Goal: Task Accomplishment & Management: Complete application form

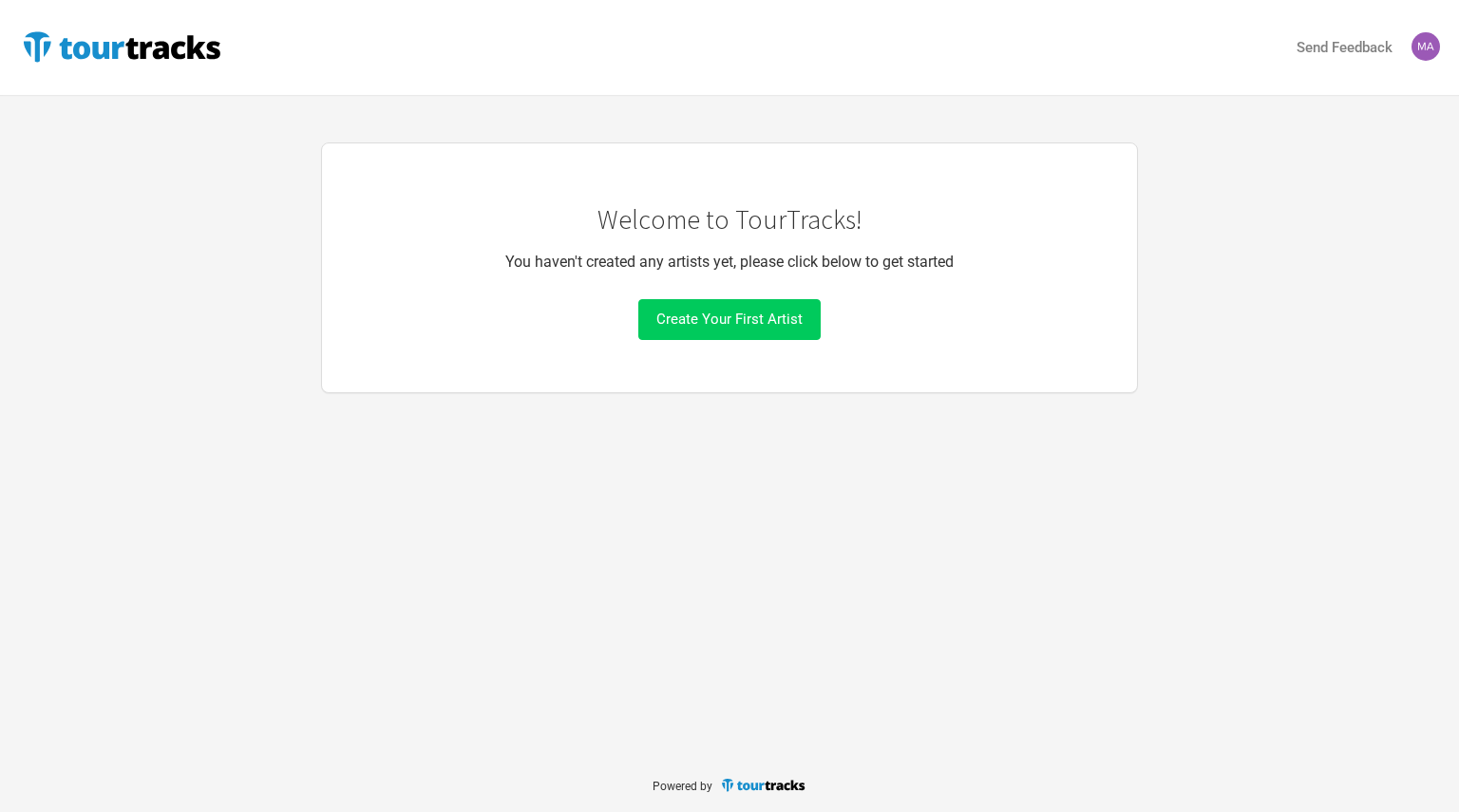
click at [757, 323] on span "Create Your First Artist" at bounding box center [730, 320] width 147 height 17
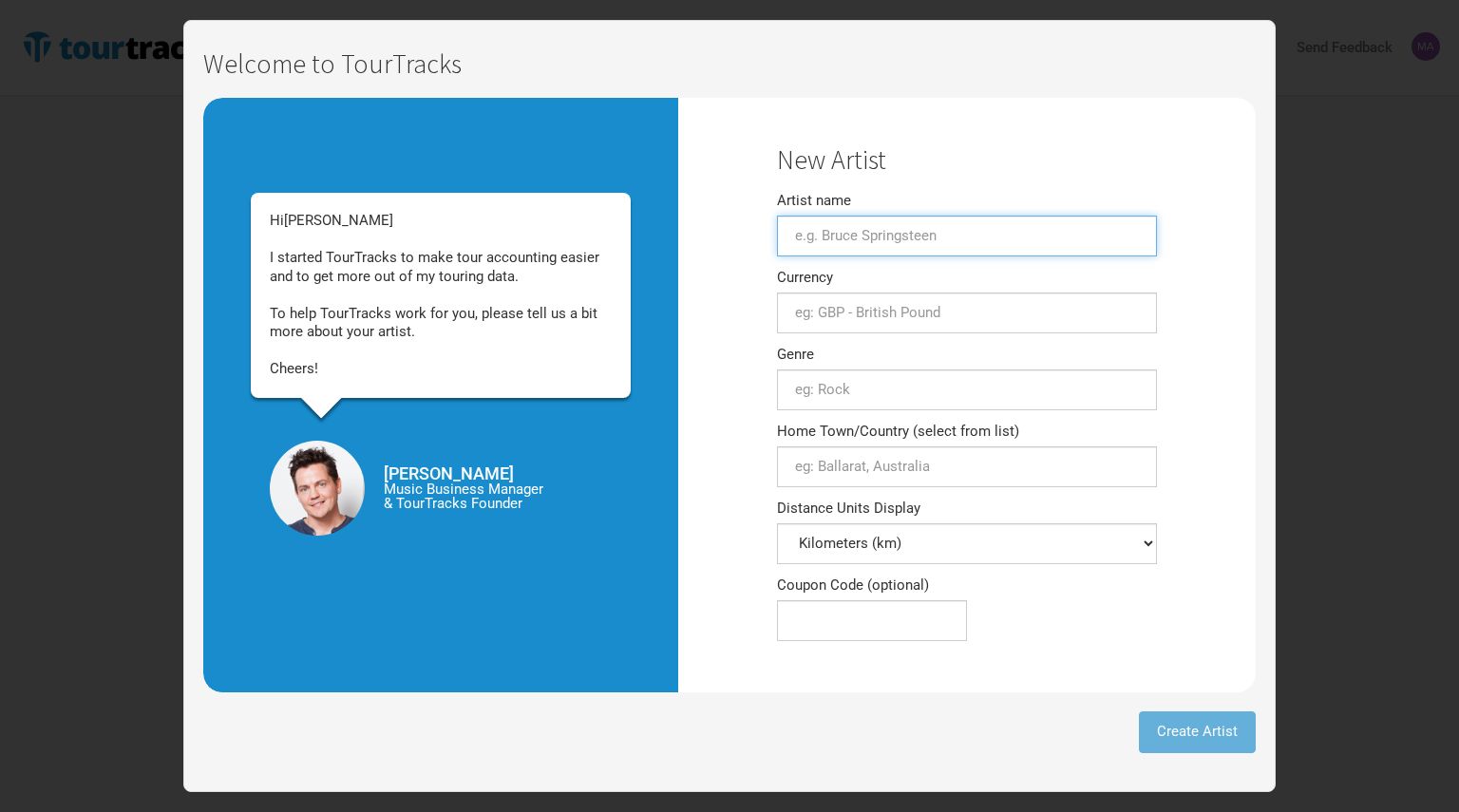
click at [931, 240] on input "Artist name" at bounding box center [968, 236] width 380 height 41
type input "[PERSON_NAME]"
click at [912, 321] on input "text" at bounding box center [968, 313] width 380 height 41
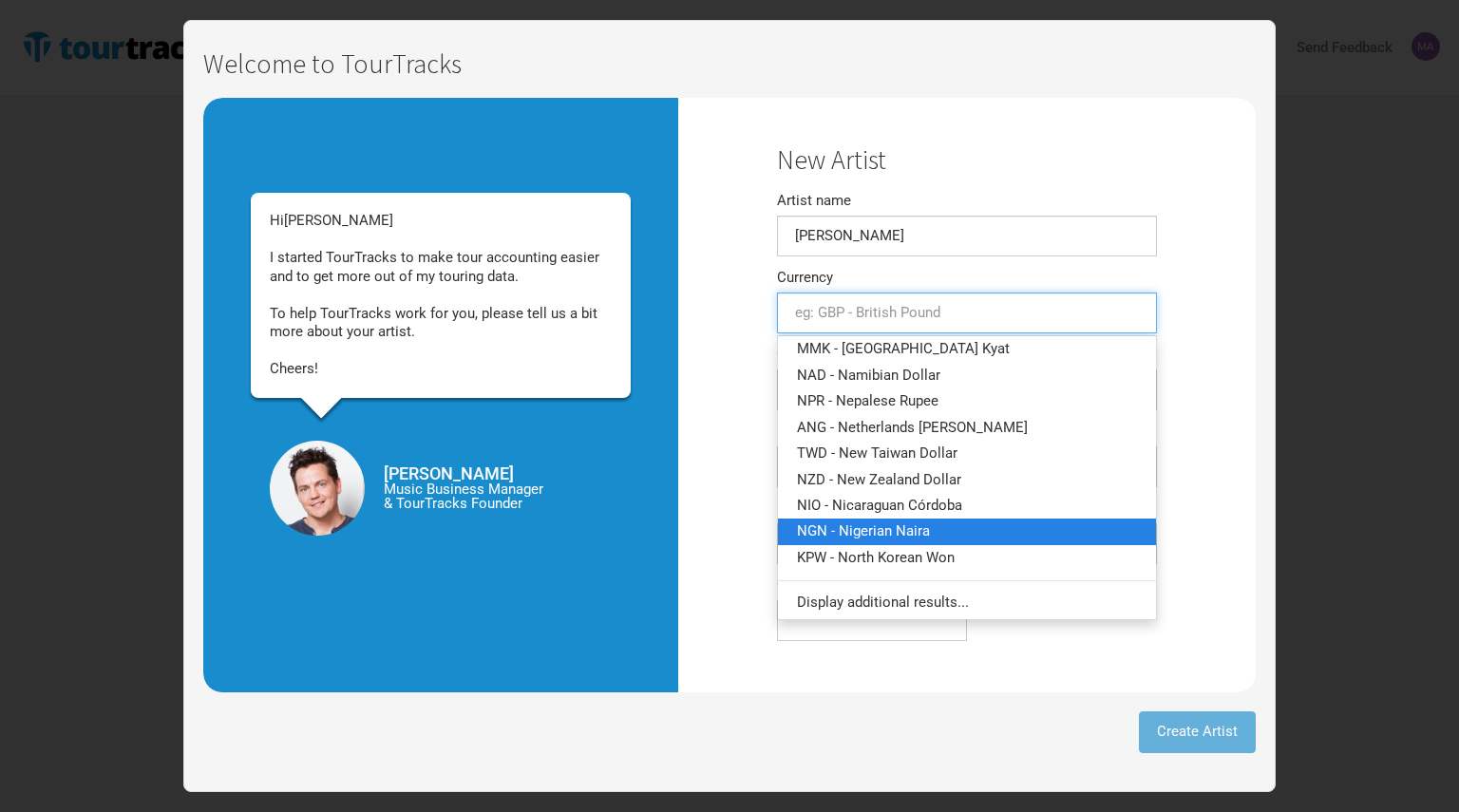
scroll to position [2375, 0]
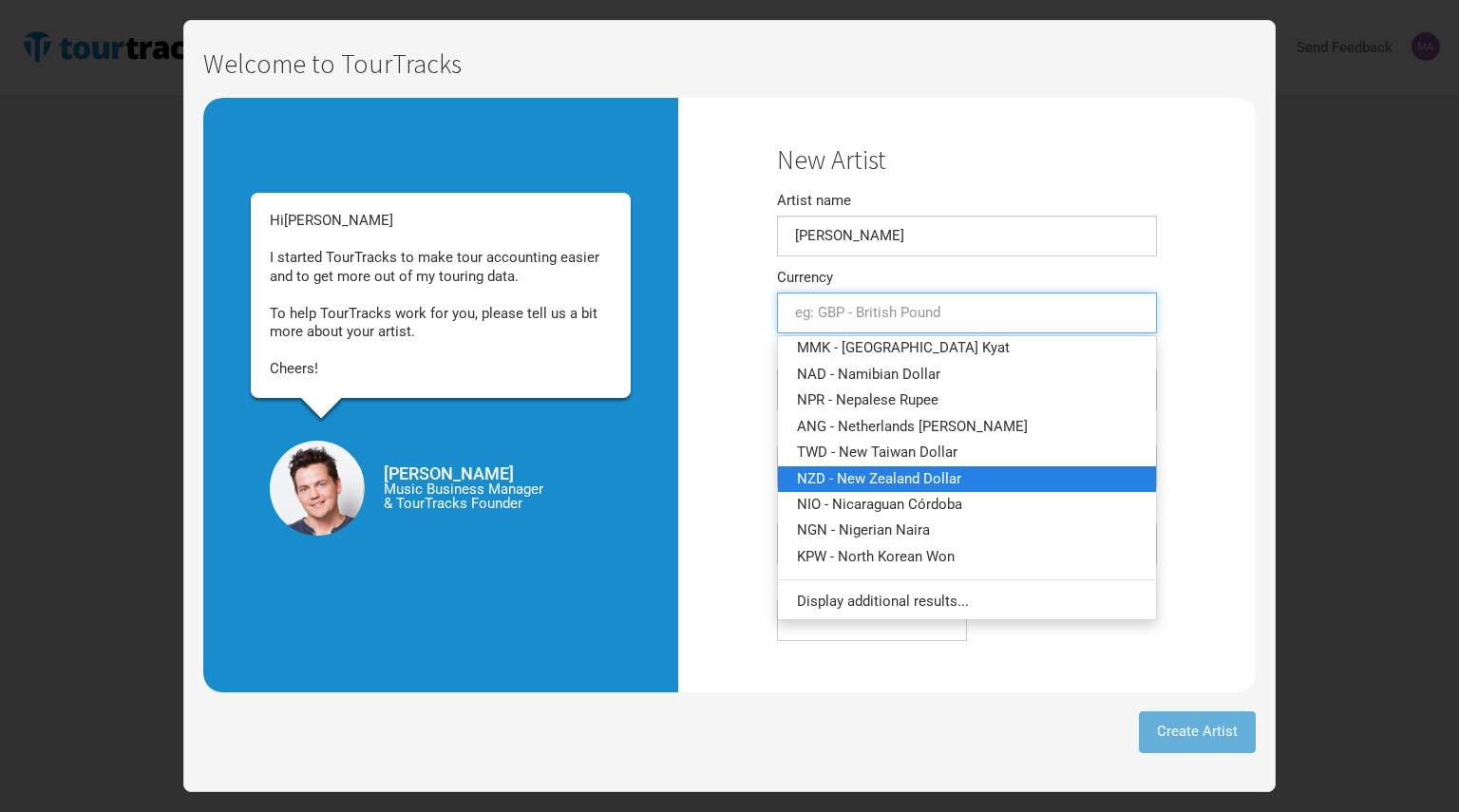
click at [872, 472] on span "NZD - New Zealand Dollar" at bounding box center [879, 478] width 164 height 17
type input "NZD - New Zealand Dollar"
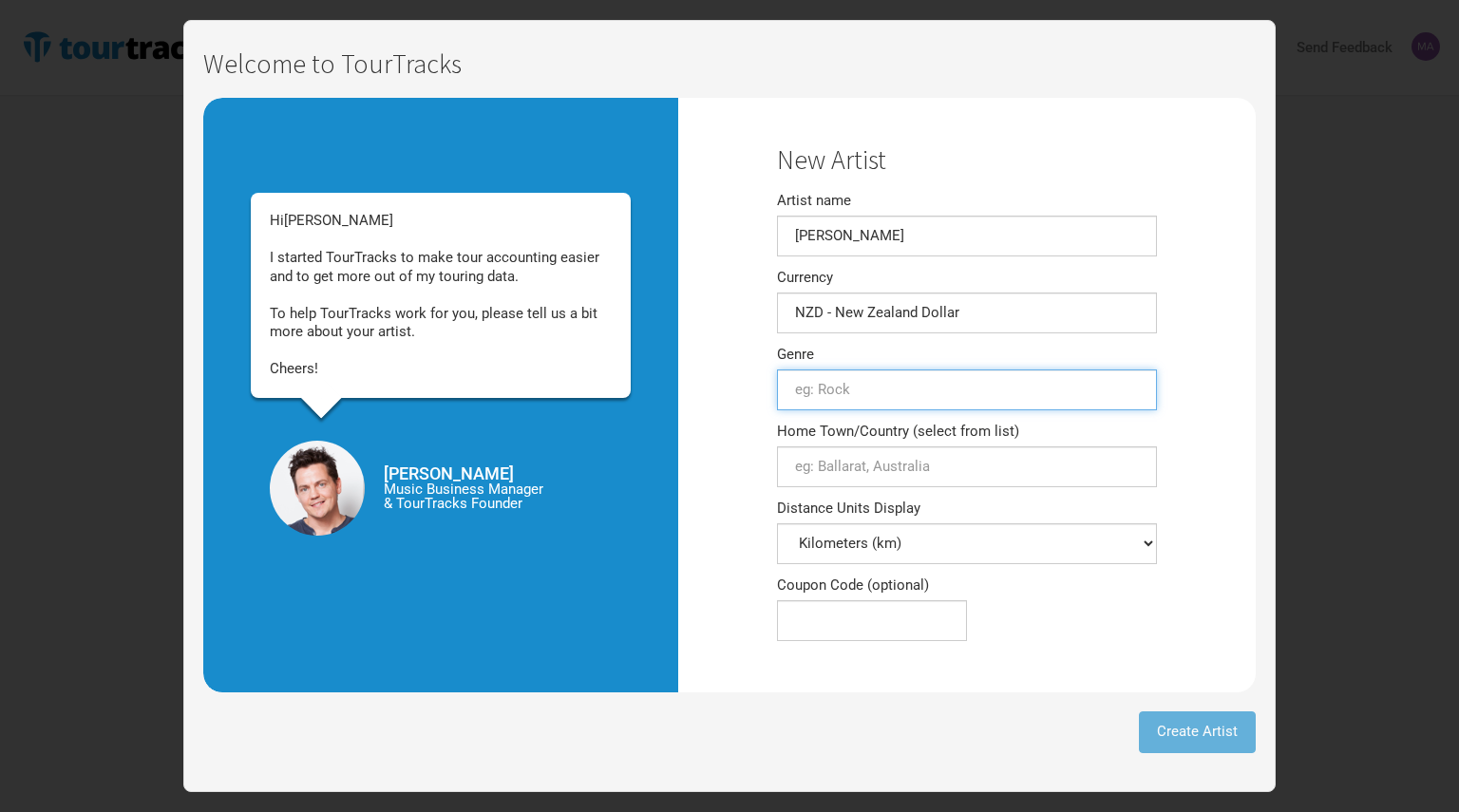
click at [824, 389] on input "text" at bounding box center [968, 390] width 380 height 41
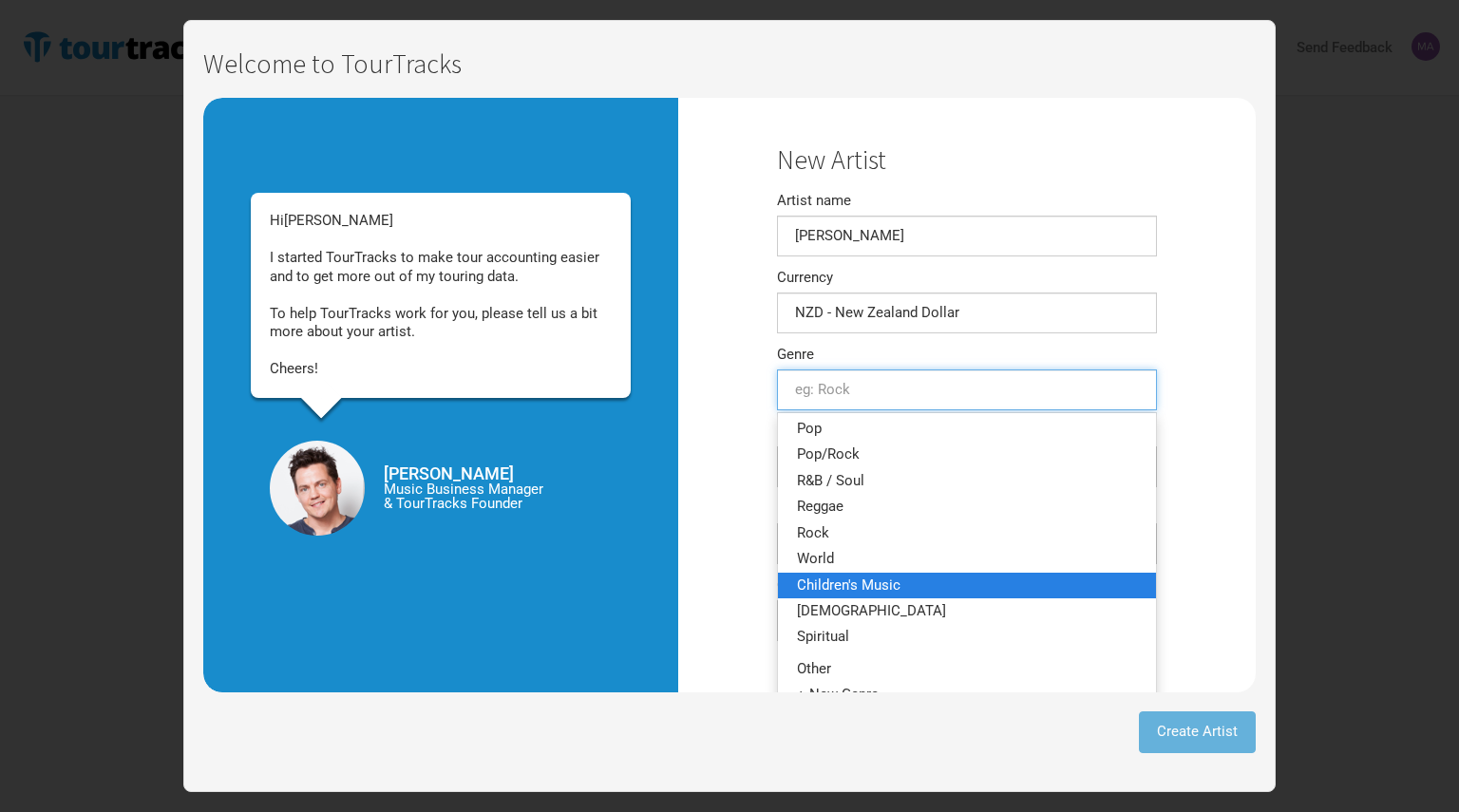
scroll to position [330, 0]
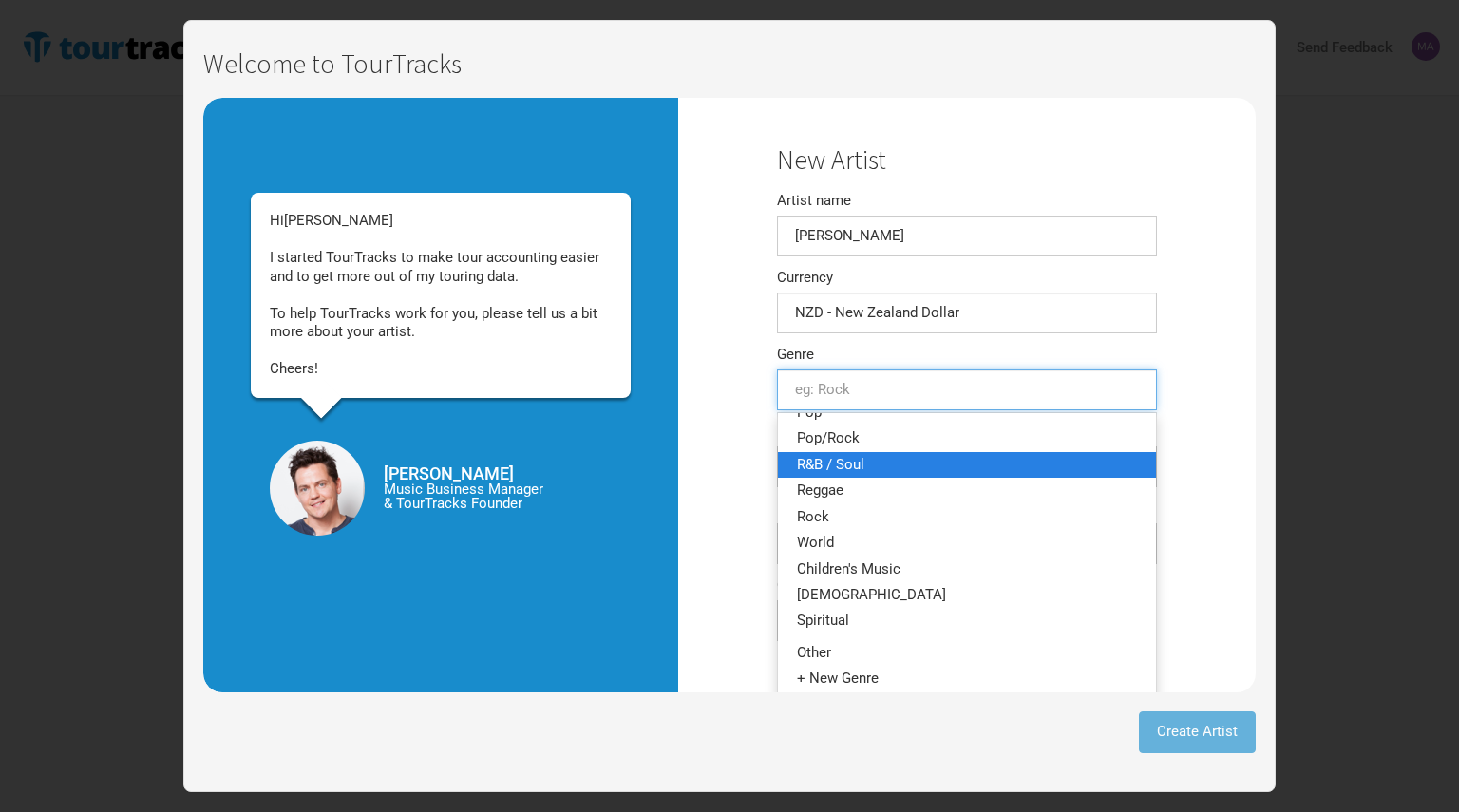
click at [843, 466] on span "R&B / Soul" at bounding box center [830, 464] width 68 height 17
type input "R&B / Soul"
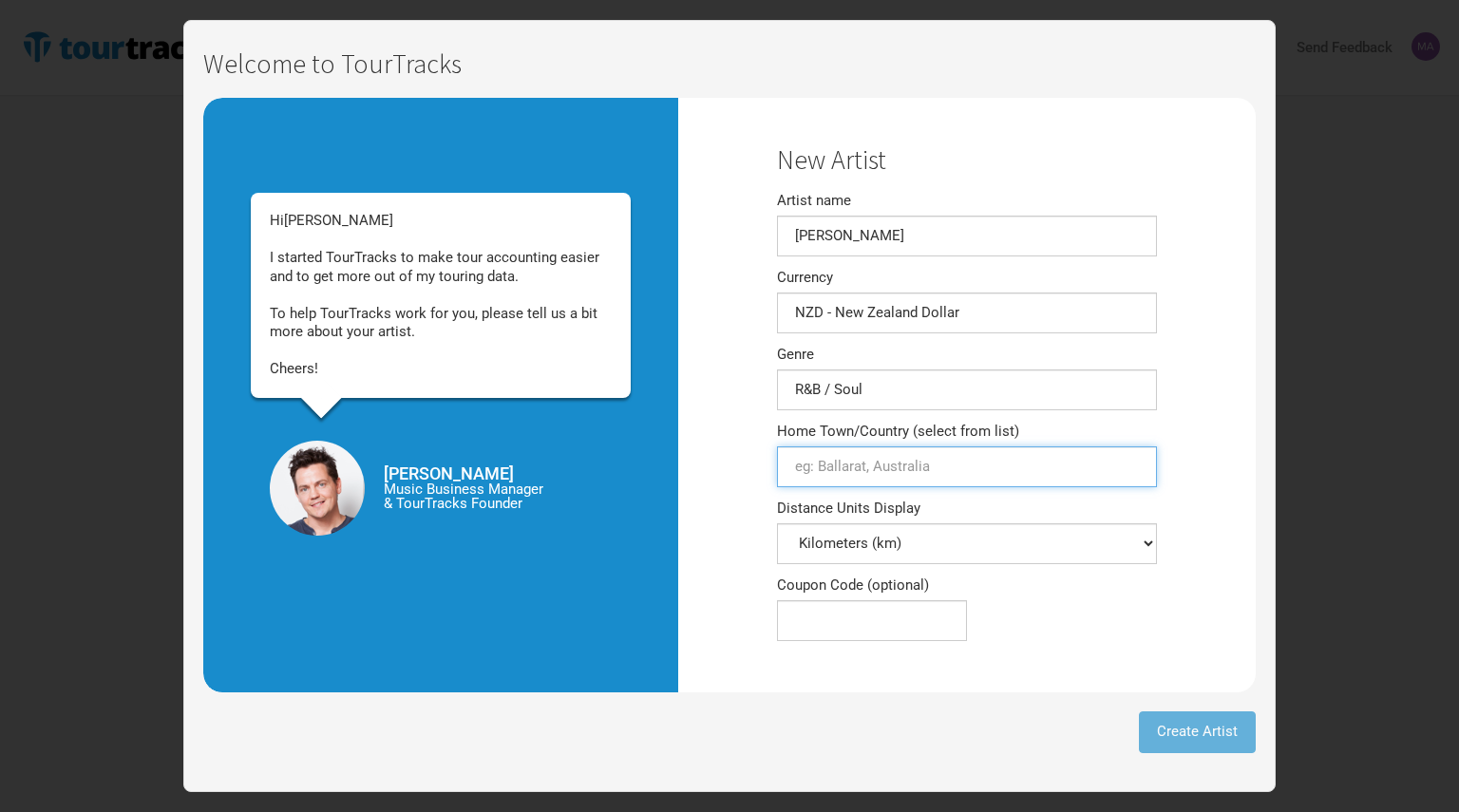
click at [811, 478] on input "Home Town/Country (select from list)" at bounding box center [968, 466] width 380 height 41
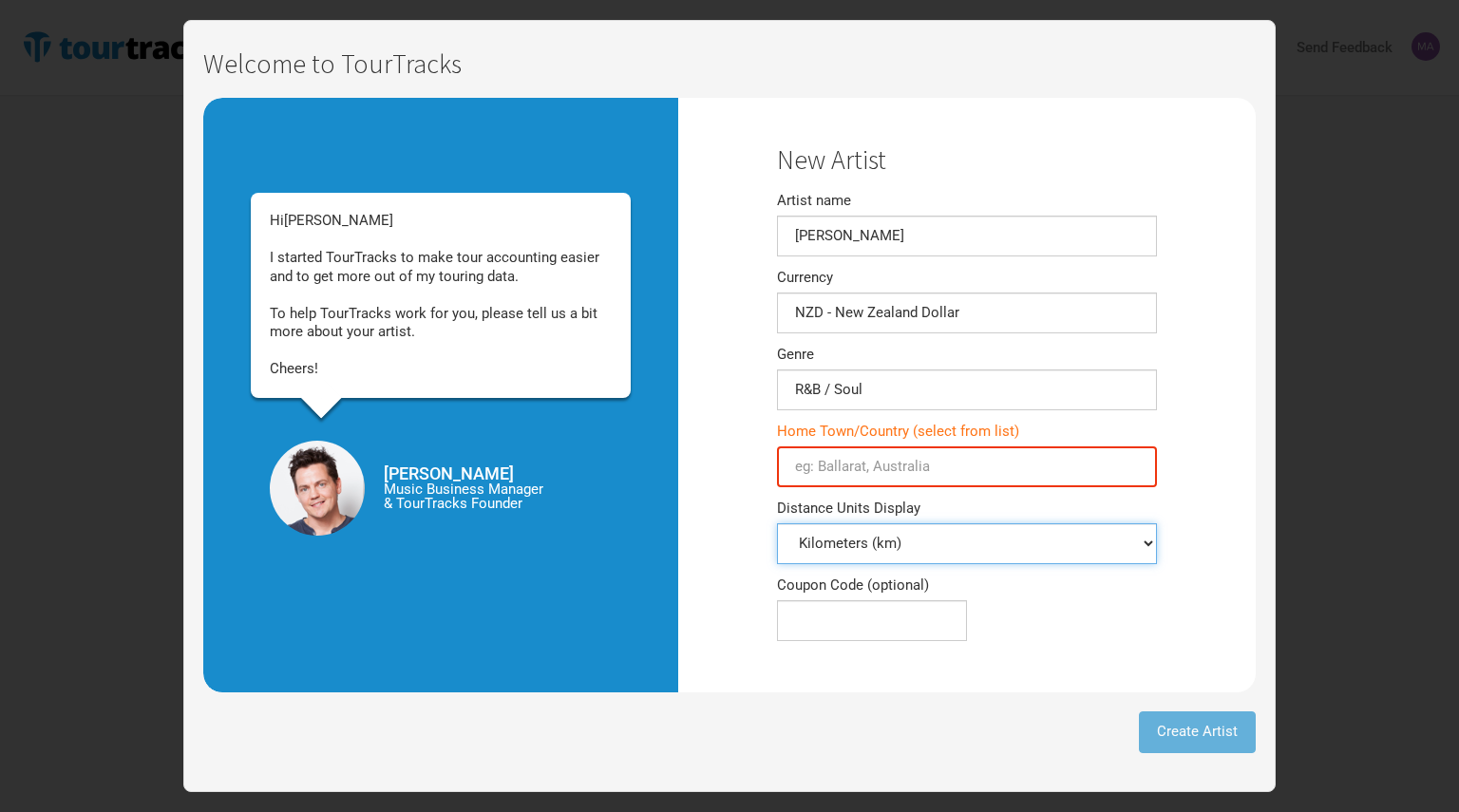
click at [1144, 547] on select "Kilometers (km) Miles (mi)" at bounding box center [968, 544] width 380 height 41
click at [909, 466] on input "Home Town/Country (select from list)" at bounding box center [968, 466] width 380 height 41
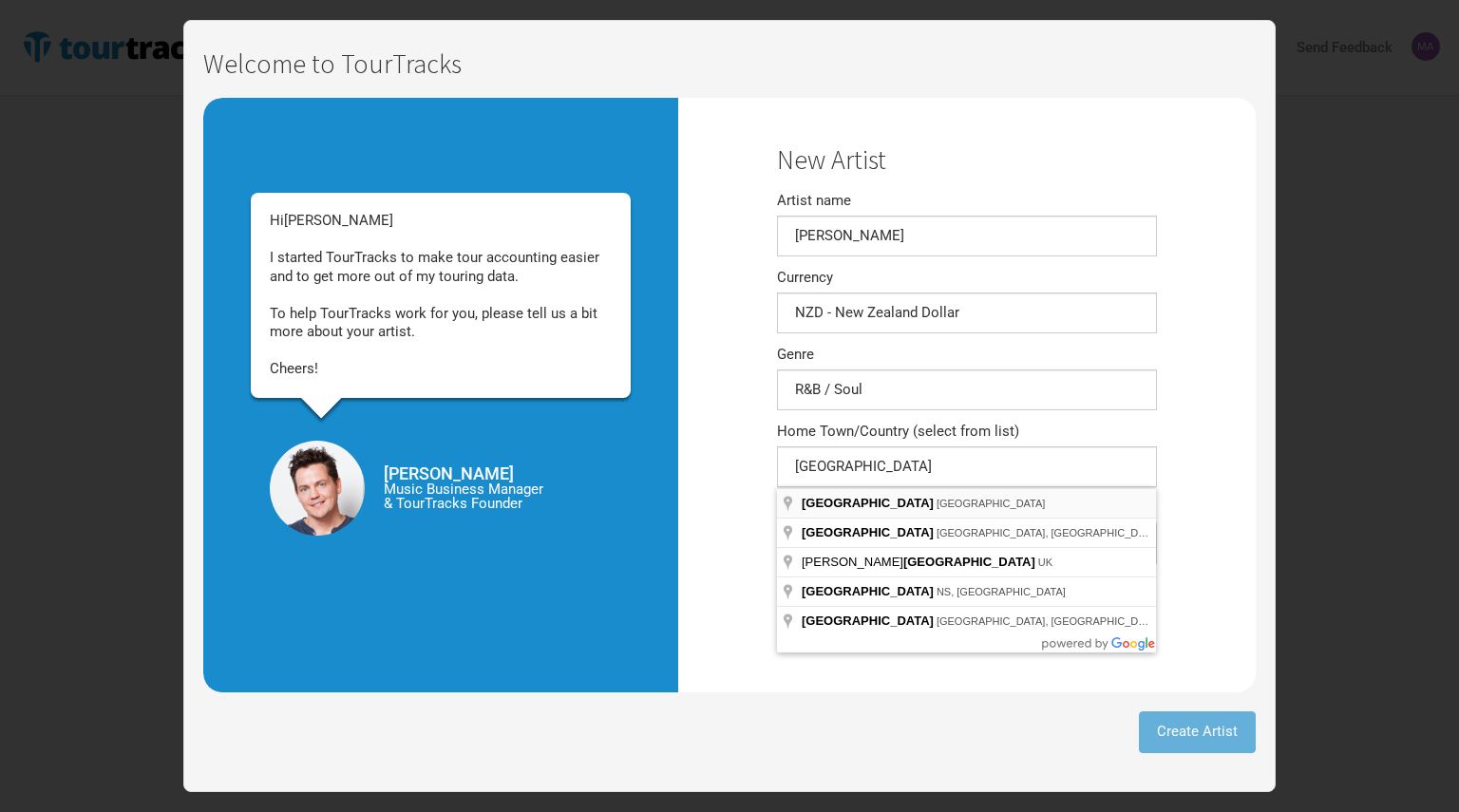
type input "[GEOGRAPHIC_DATA], [GEOGRAPHIC_DATA]"
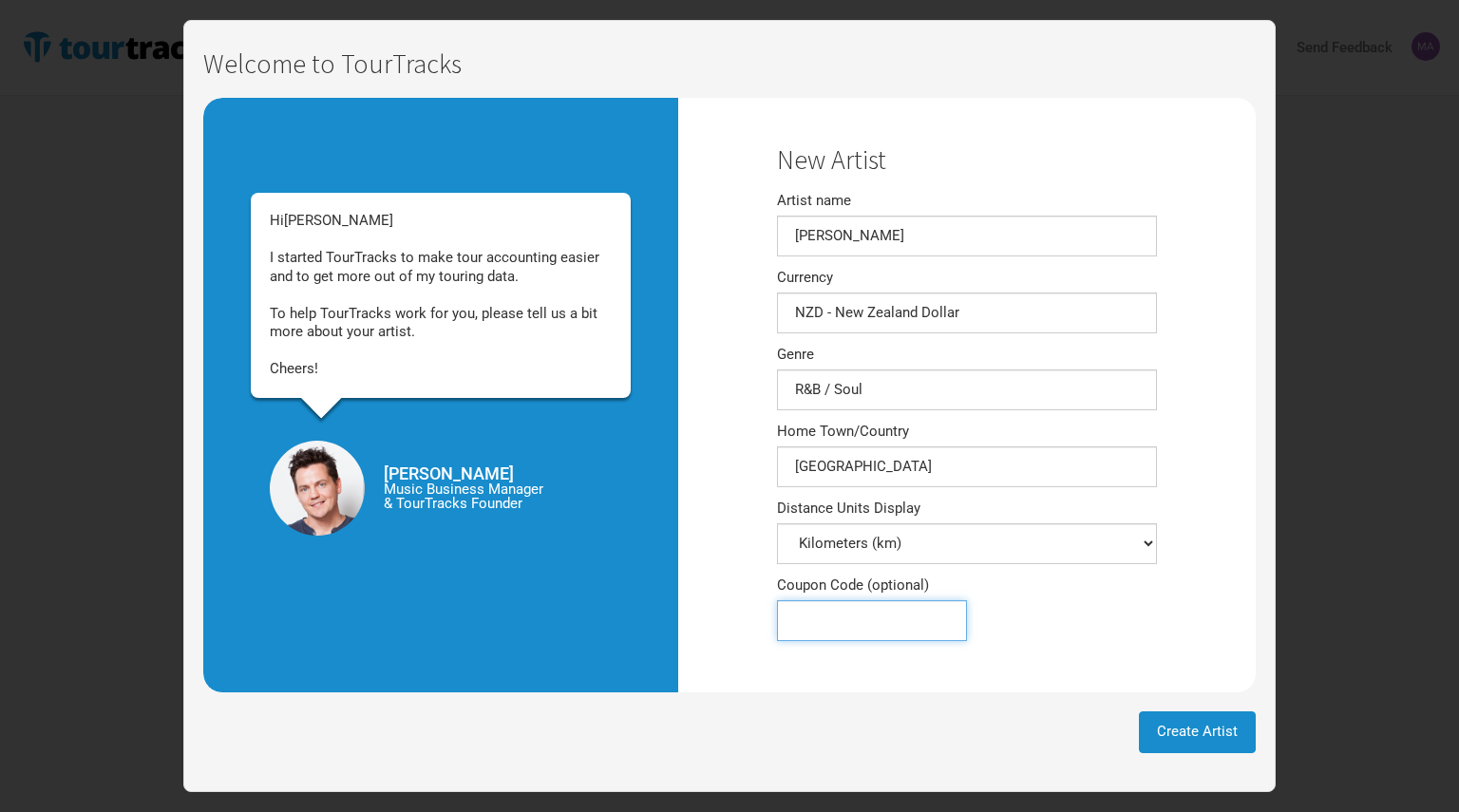
click at [855, 620] on input "Coupon Code (optional)" at bounding box center [872, 621] width 190 height 41
click at [1195, 741] on button "Create Artist" at bounding box center [1197, 732] width 117 height 41
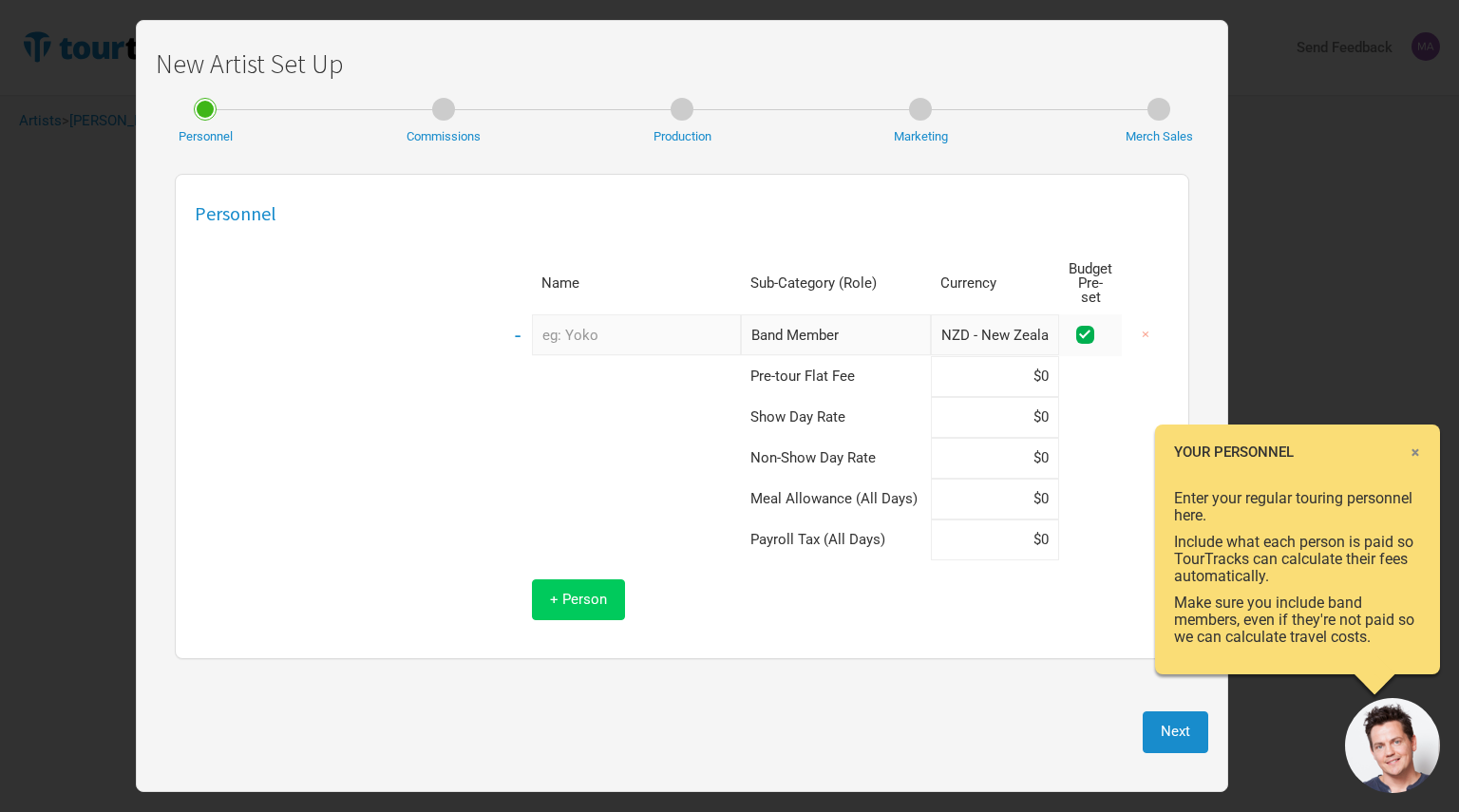
click at [597, 591] on span "+ Person" at bounding box center [578, 600] width 57 height 17
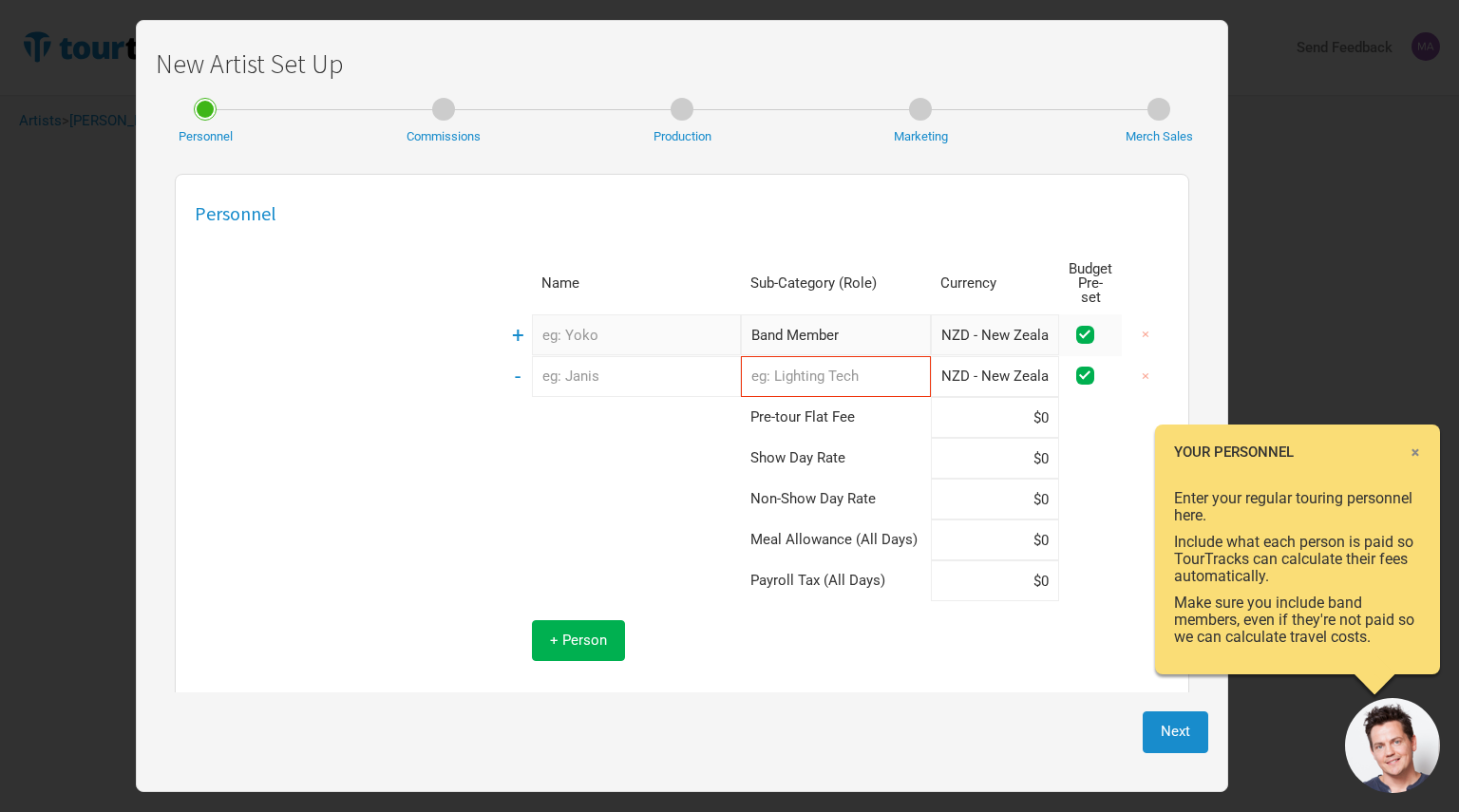
click at [586, 330] on input "text" at bounding box center [636, 335] width 209 height 41
type input "[PERSON_NAME] [PERSON_NAME]"
click at [803, 330] on input "Band Member" at bounding box center [835, 335] width 190 height 41
click at [667, 375] on input "text" at bounding box center [636, 377] width 209 height 41
click at [767, 323] on input "Band Member" at bounding box center [835, 335] width 190 height 41
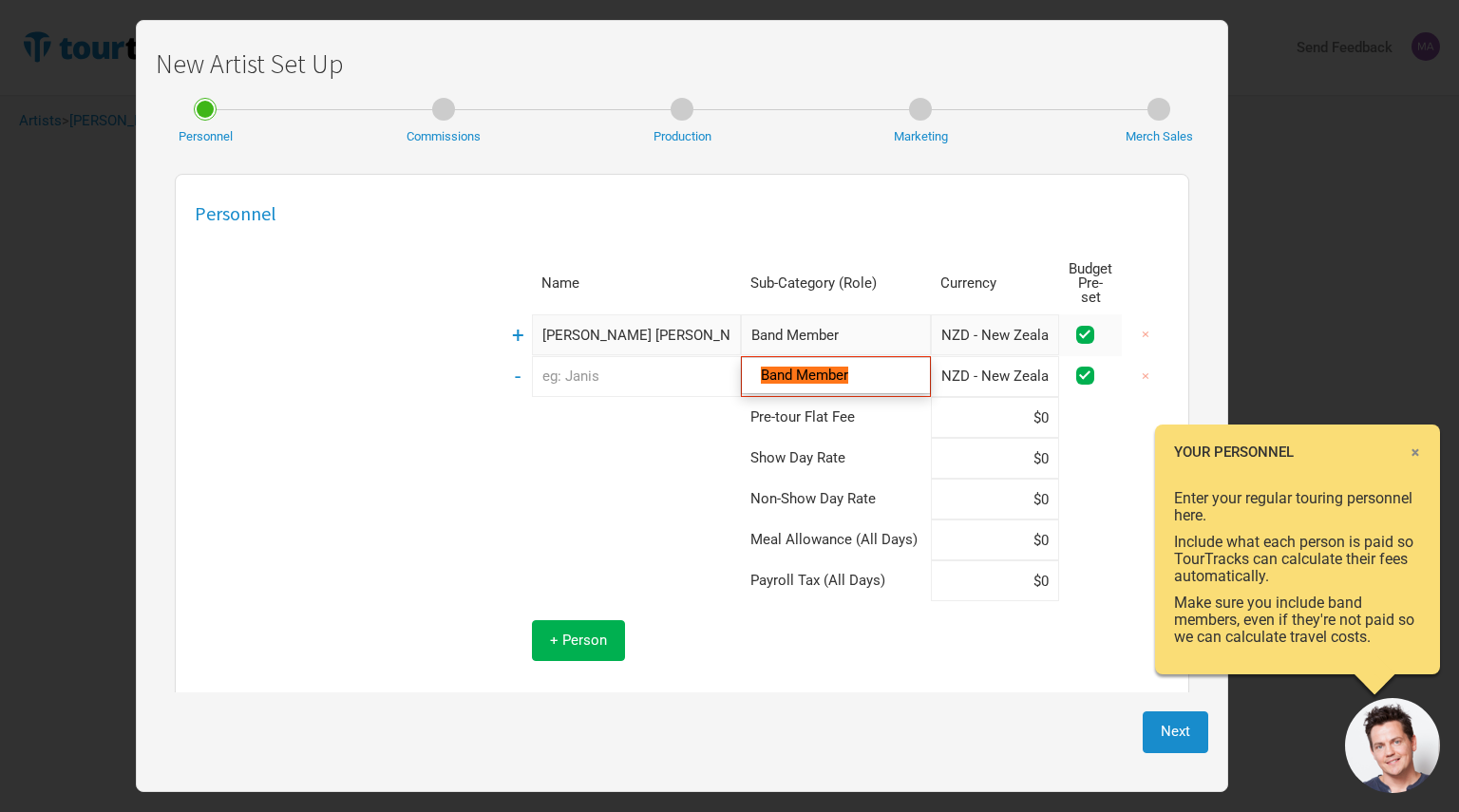
click at [580, 371] on input "text" at bounding box center [636, 377] width 209 height 41
type input "[PERSON_NAME]"
click at [843, 366] on input "text" at bounding box center [835, 377] width 190 height 41
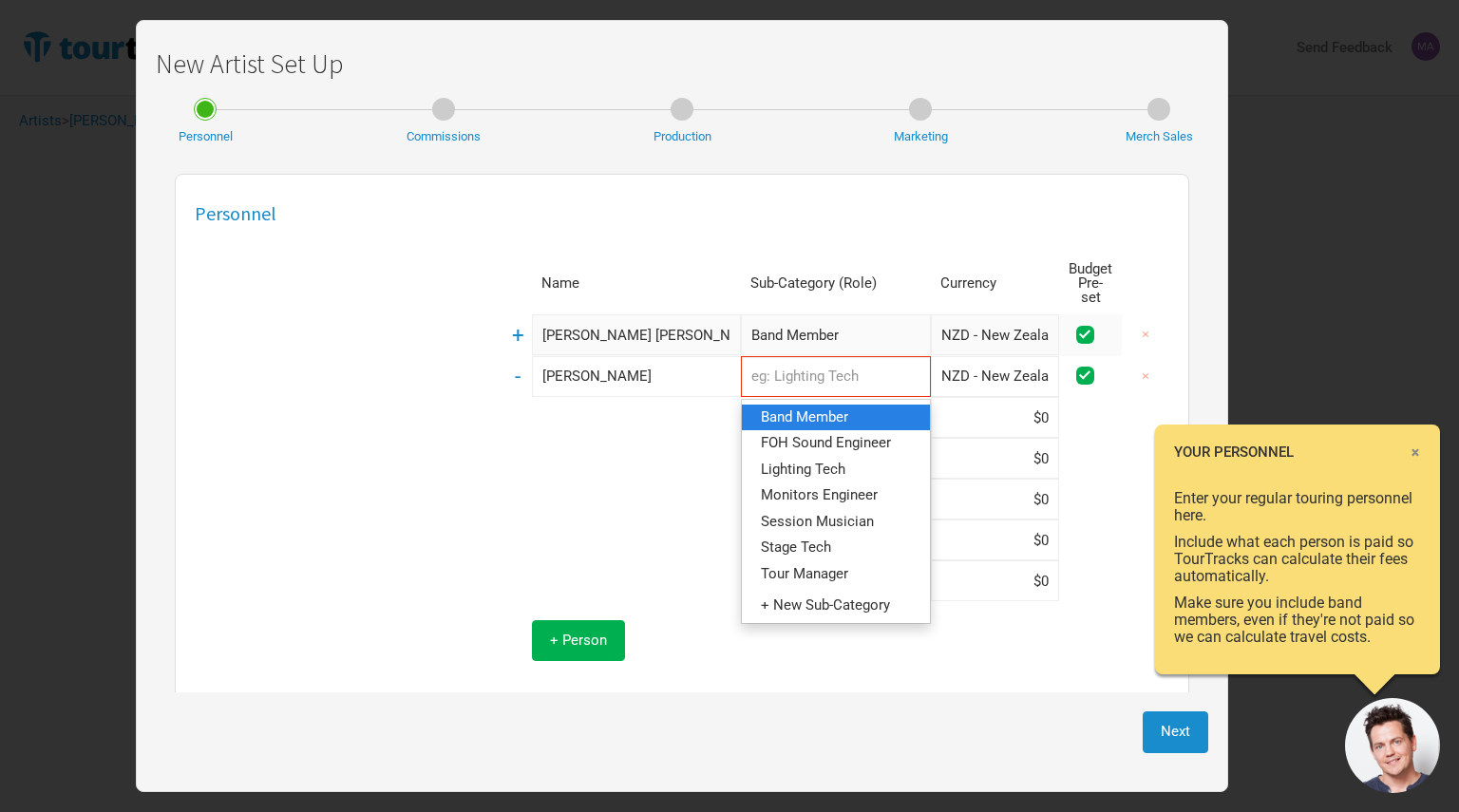
click at [830, 408] on span "Band Member" at bounding box center [804, 417] width 88 height 17
type input "Band Member"
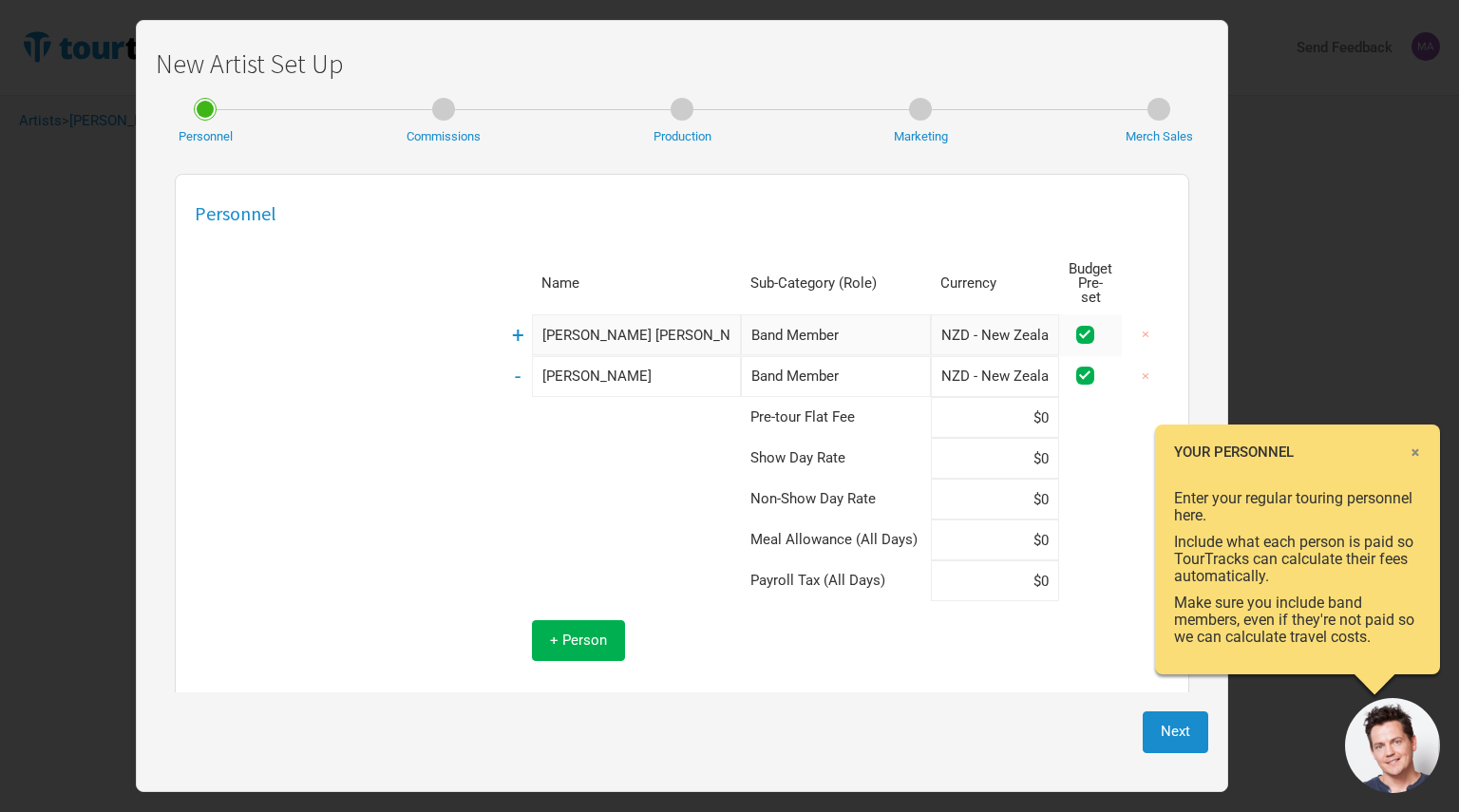
click at [557, 357] on input "[PERSON_NAME]" at bounding box center [636, 377] width 209 height 41
drag, startPoint x: 640, startPoint y: 366, endPoint x: 498, endPoint y: 354, distance: 142.5
click at [498, 354] on div "Name Sub-Category (Role) Currency Budget Pre-set + [PERSON_NAME] [PERSON_NAME] …" at bounding box center [682, 466] width 974 height 428
drag, startPoint x: 855, startPoint y: 360, endPoint x: 662, endPoint y: 325, distance: 196.1
click at [662, 325] on tbody "+ [PERSON_NAME] [PERSON_NAME] Band Member 1 selection NZD - New Zealand Dollar …" at bounding box center [836, 497] width 666 height 366
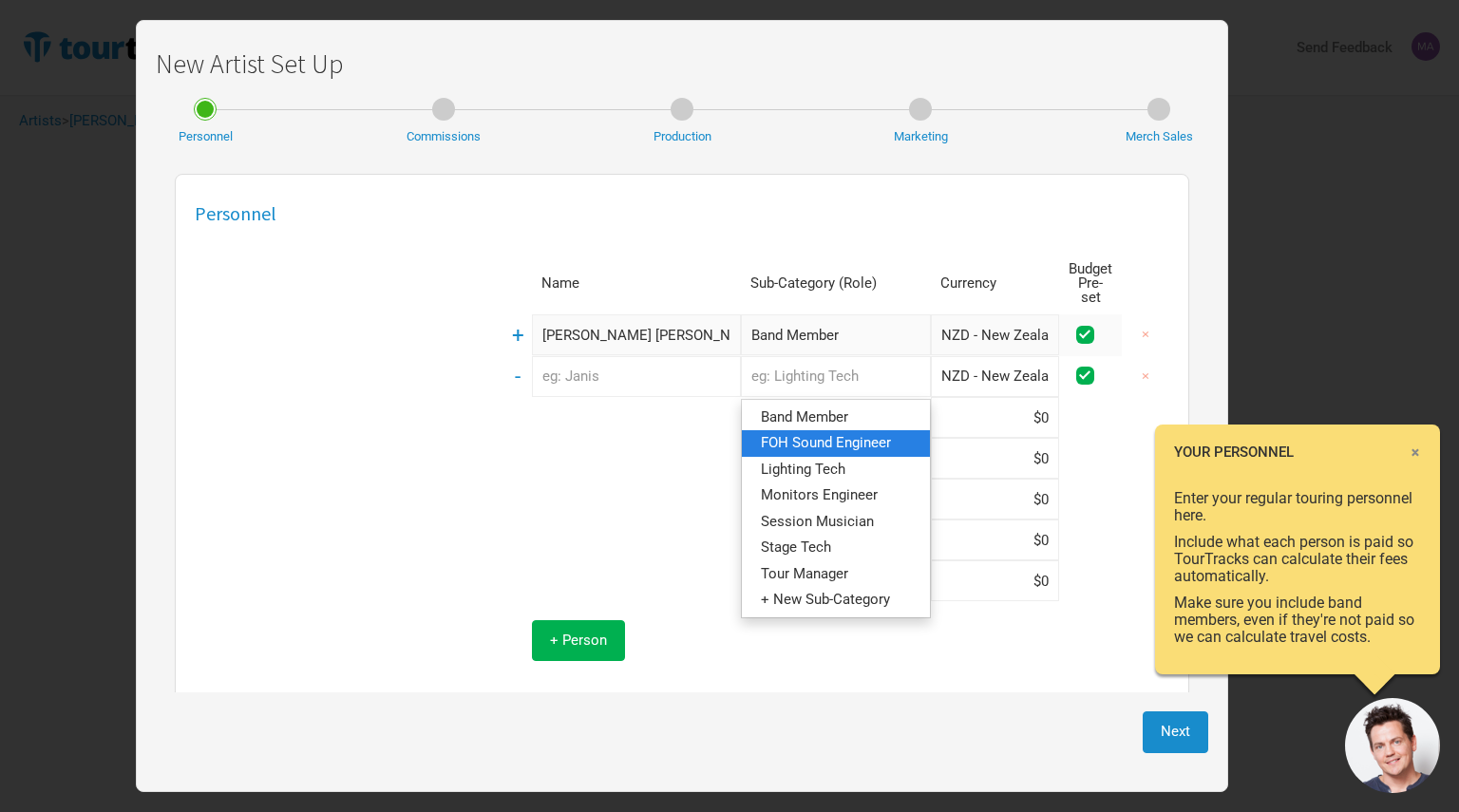
click at [762, 434] on span "FOH Sound Engineer" at bounding box center [826, 443] width 130 height 17
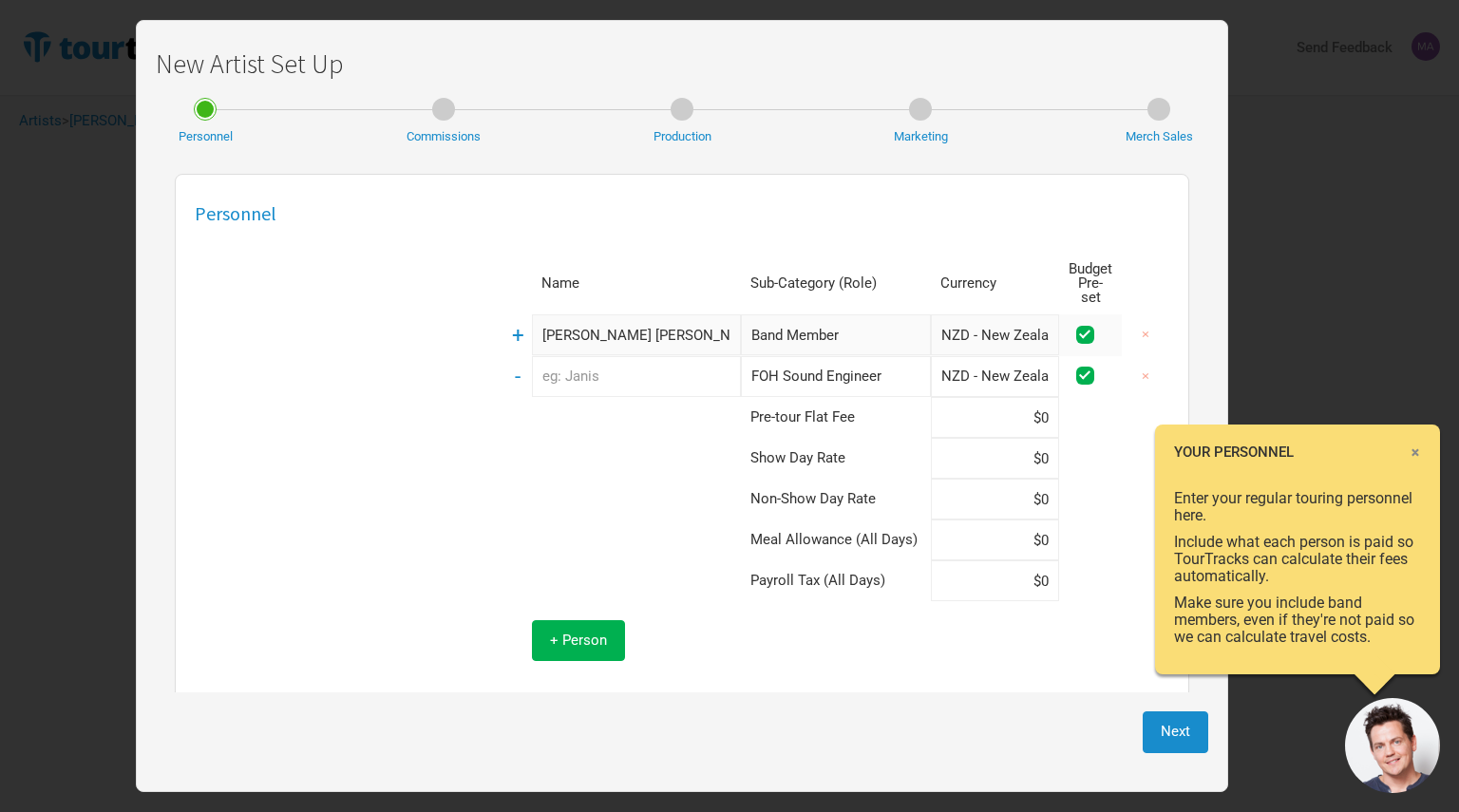
type input "FOH Sound Engineer"
click at [570, 367] on input "text" at bounding box center [636, 377] width 209 height 41
click at [603, 325] on input "[PERSON_NAME] [PERSON_NAME]" at bounding box center [636, 335] width 209 height 41
drag, startPoint x: 640, startPoint y: 321, endPoint x: 515, endPoint y: 292, distance: 128.3
click at [515, 292] on table "Name Sub-Category (Role) Currency Budget Pre-set + [PERSON_NAME] [PERSON_NAME] …" at bounding box center [836, 466] width 666 height 428
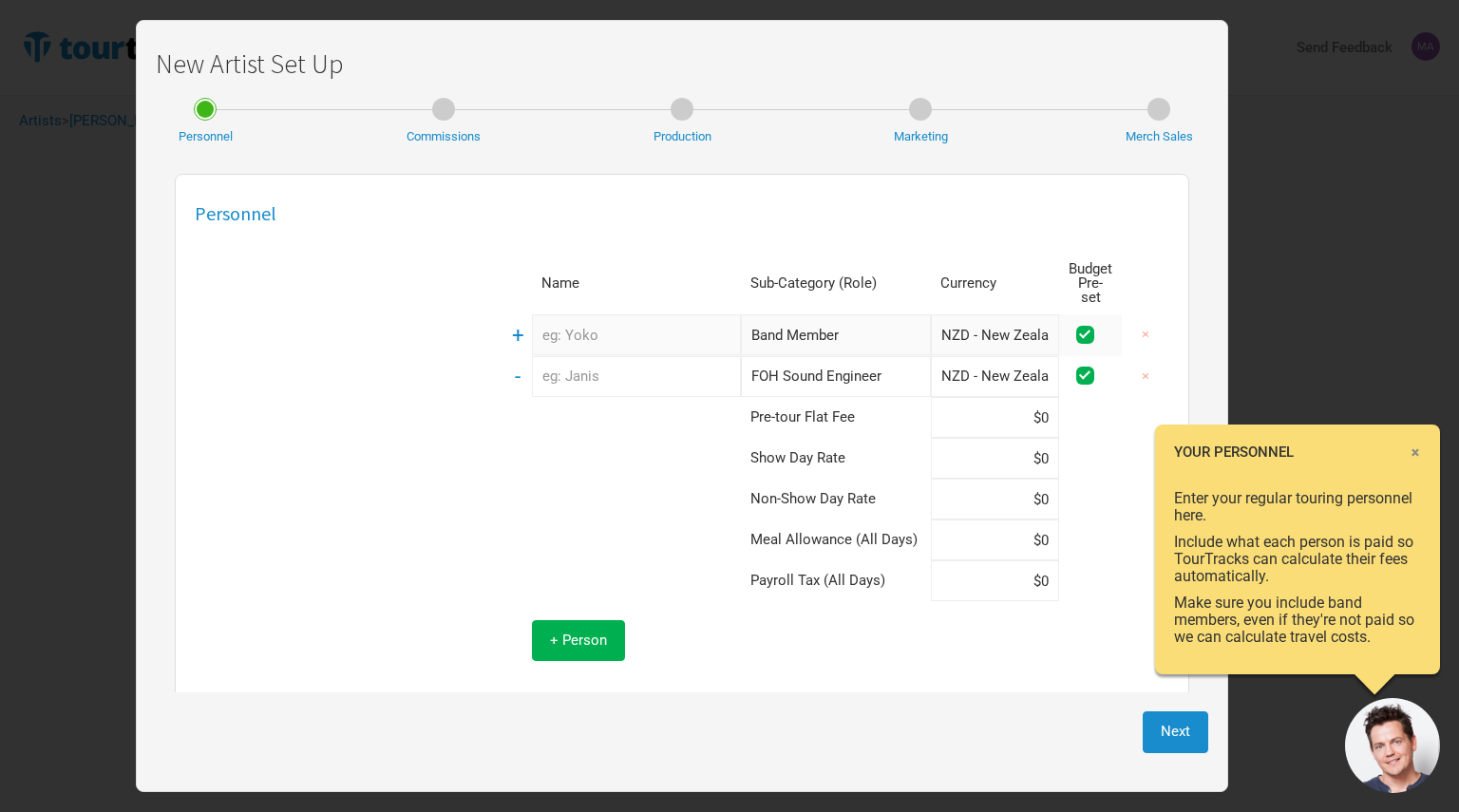
click at [604, 370] on input "text" at bounding box center [636, 377] width 209 height 41
type input "[PERSON_NAME] [PERSON_NAME]"
click at [976, 403] on input at bounding box center [995, 417] width 128 height 41
type input "$800"
click at [1157, 732] on button "Next" at bounding box center [1176, 732] width 66 height 41
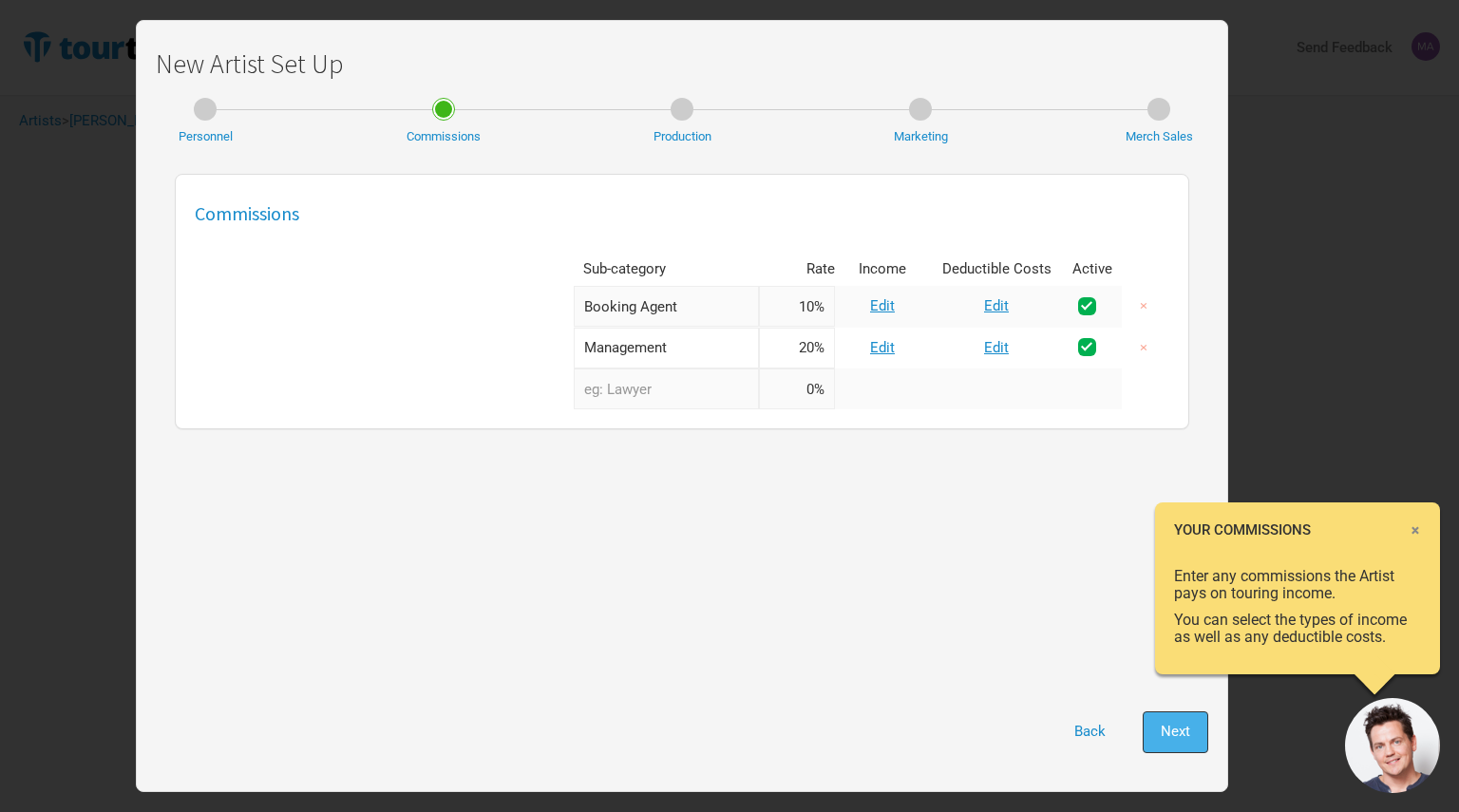
click at [1163, 735] on span "Next" at bounding box center [1175, 732] width 29 height 17
select select "Show Days"
select select "Shows"
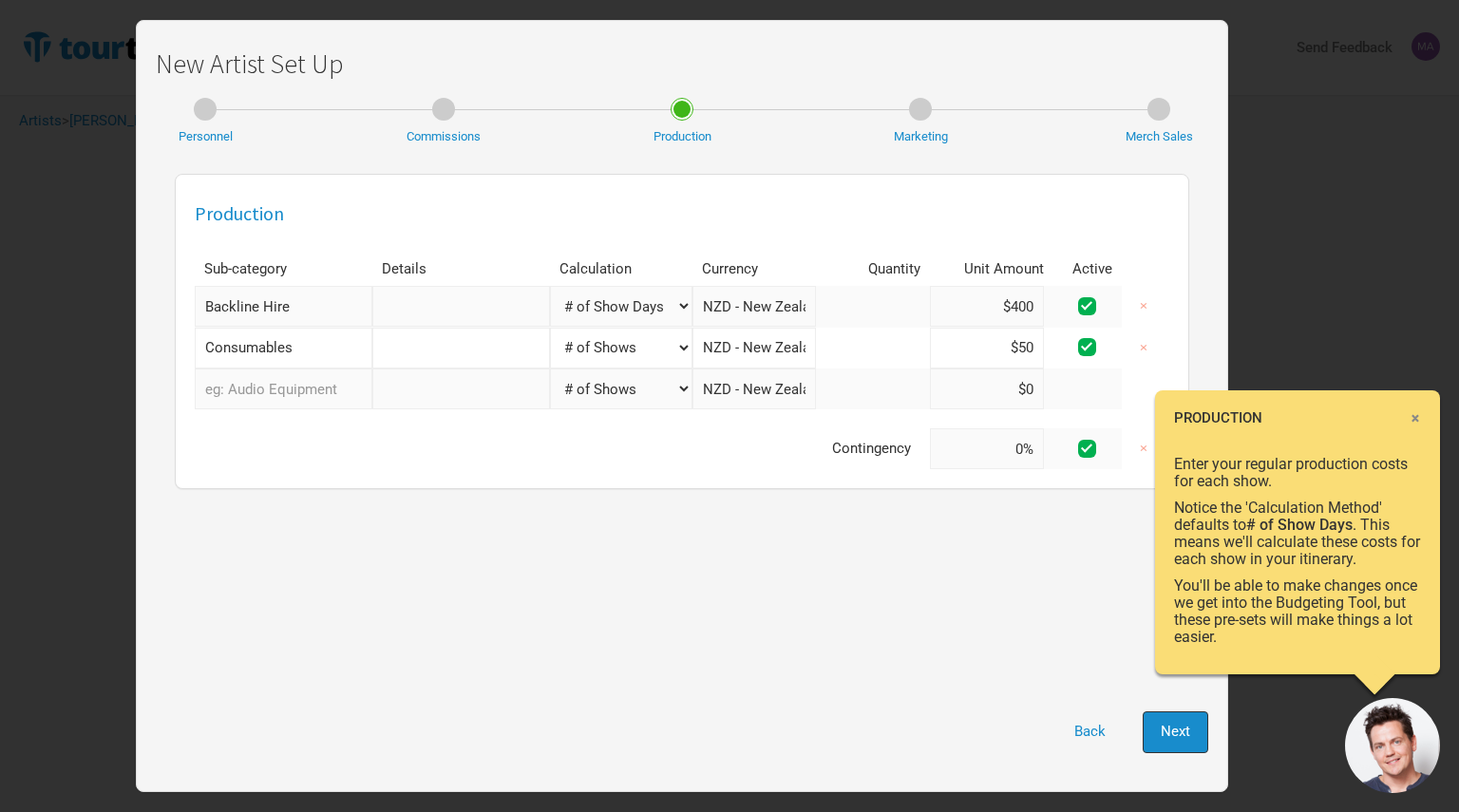
click at [1163, 735] on span "Next" at bounding box center [1175, 732] width 29 height 17
select select "% of Gross"
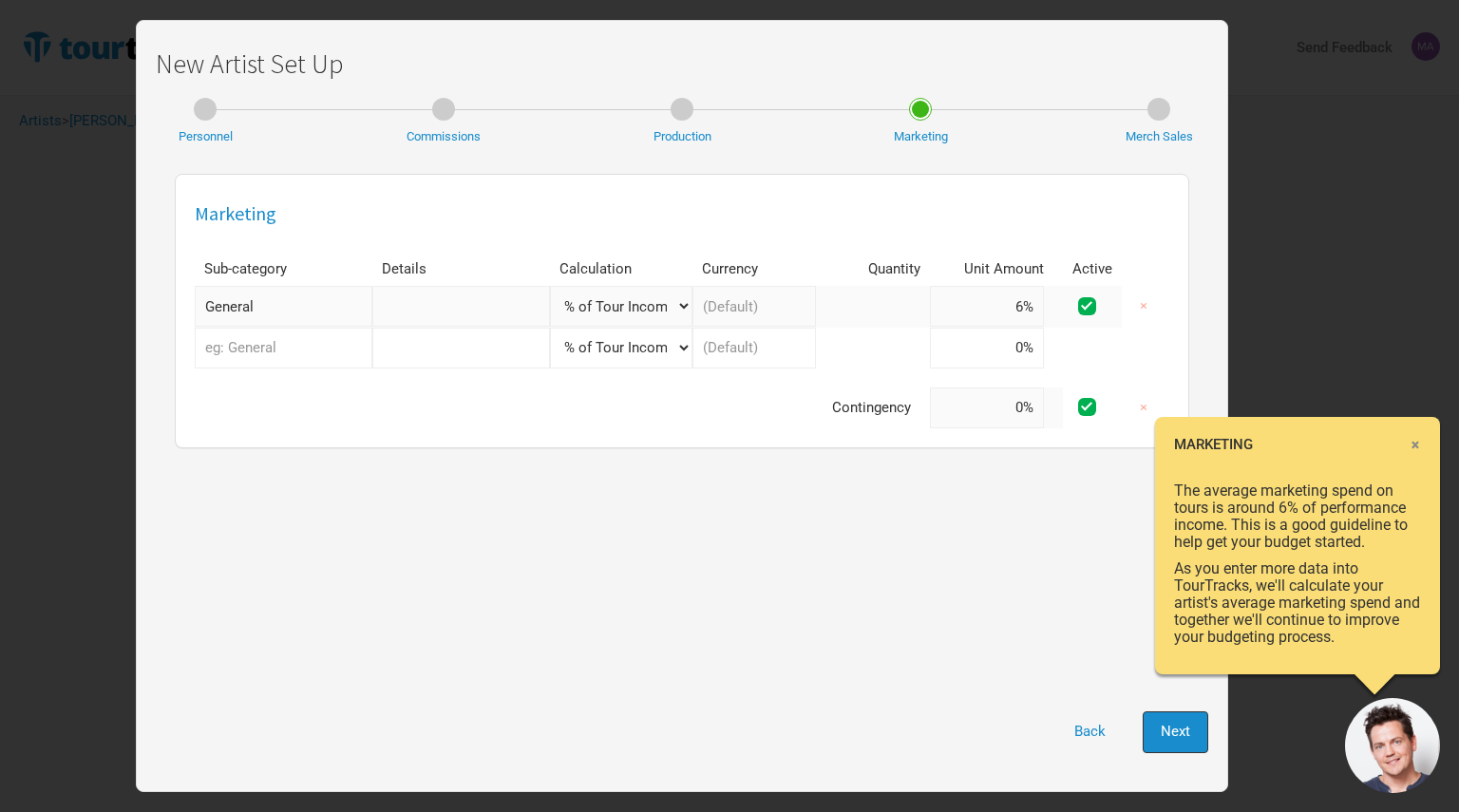
click at [1163, 735] on span "Next" at bounding box center [1175, 732] width 29 height 17
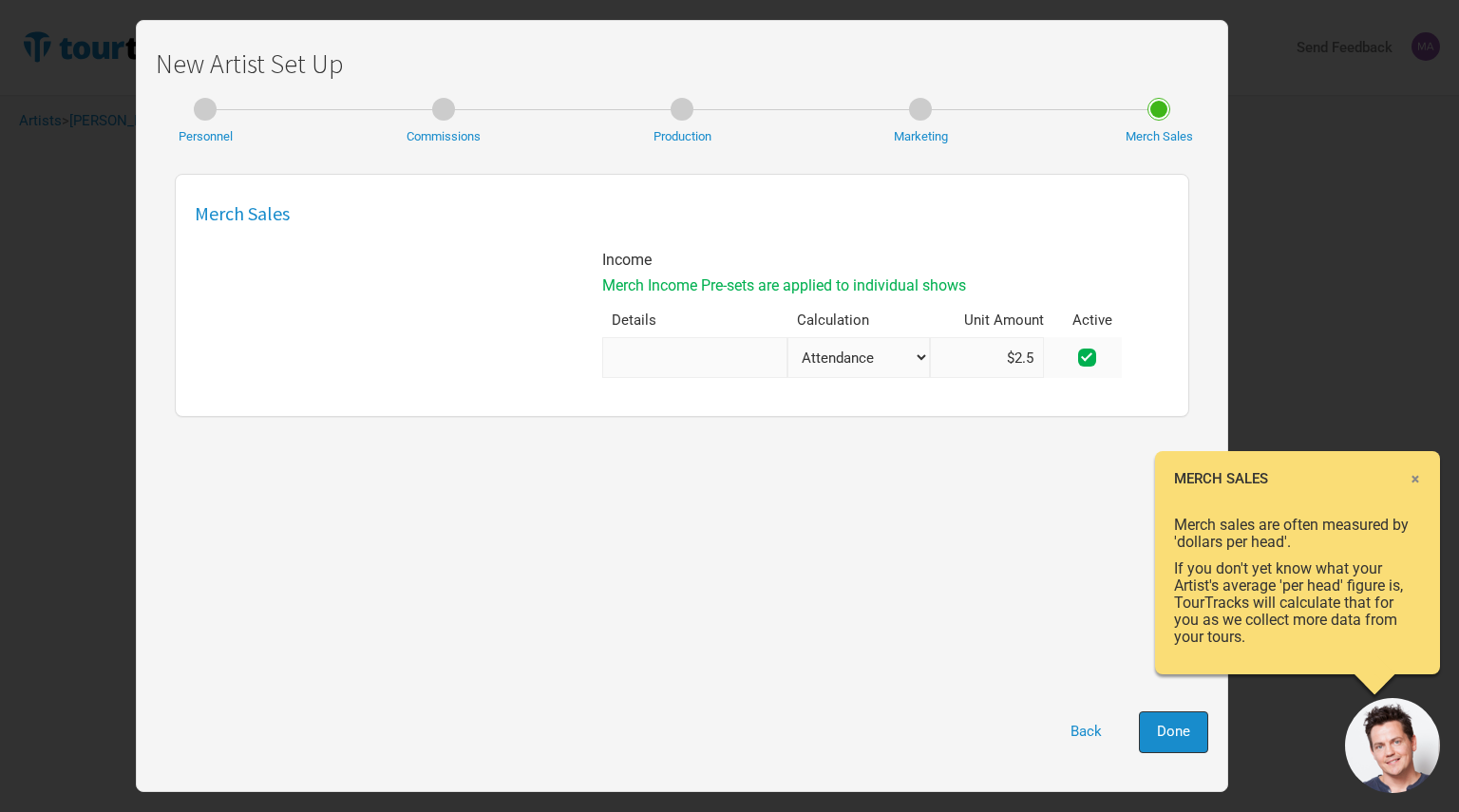
click at [1163, 735] on span "Done" at bounding box center [1173, 732] width 33 height 17
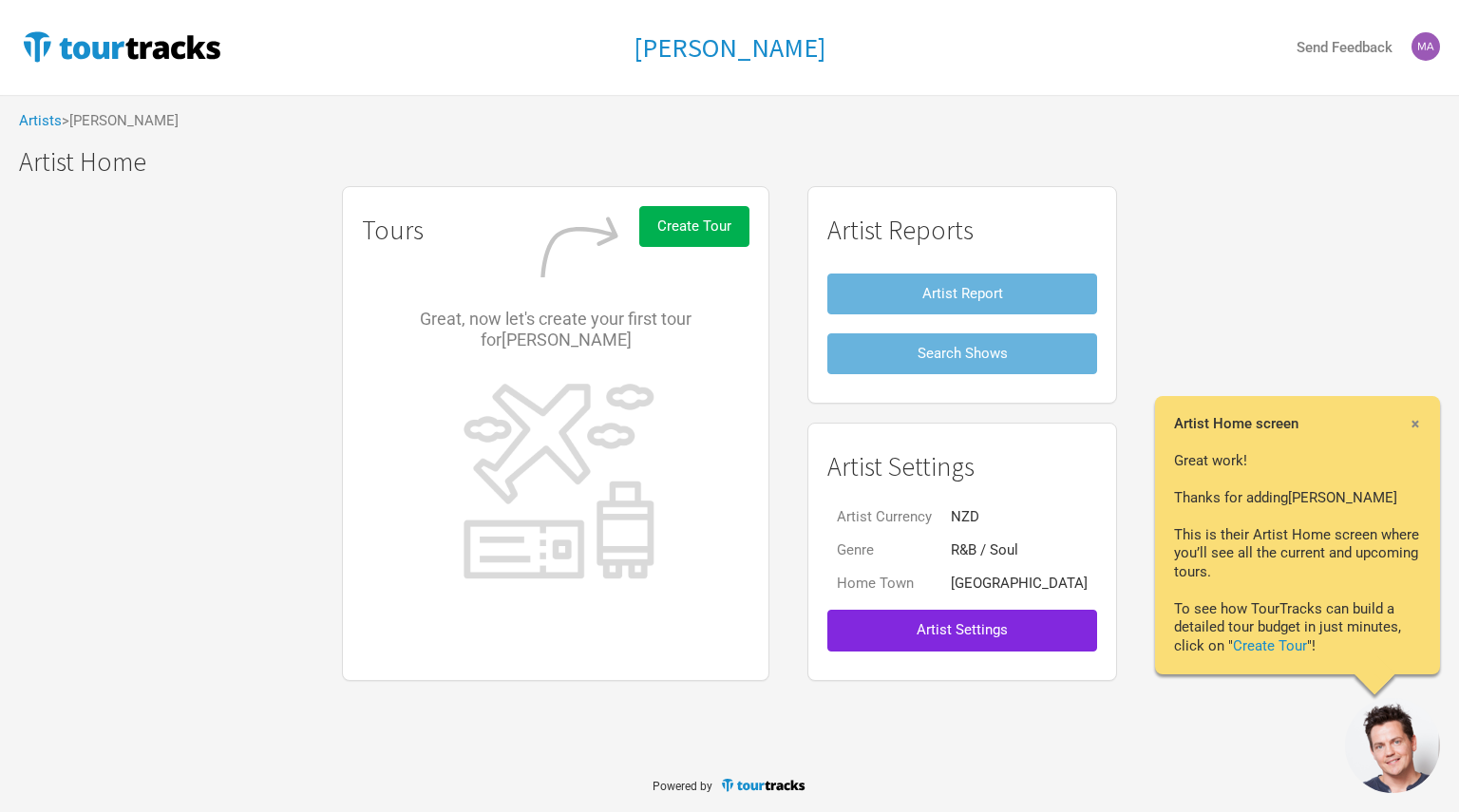
click at [1414, 417] on span "×" at bounding box center [1416, 424] width 12 height 21
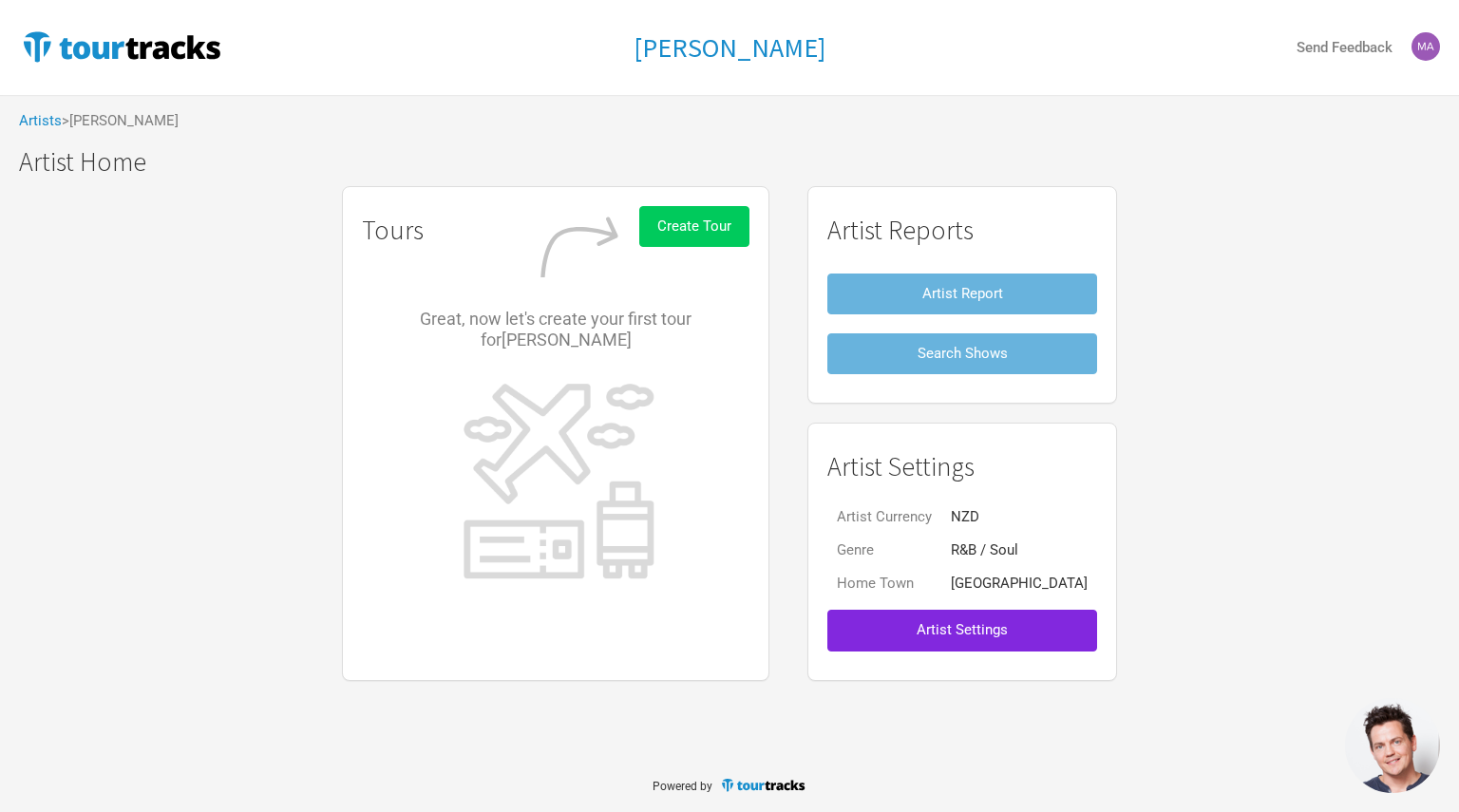
click at [732, 218] on span "Create Tour" at bounding box center [694, 226] width 74 height 17
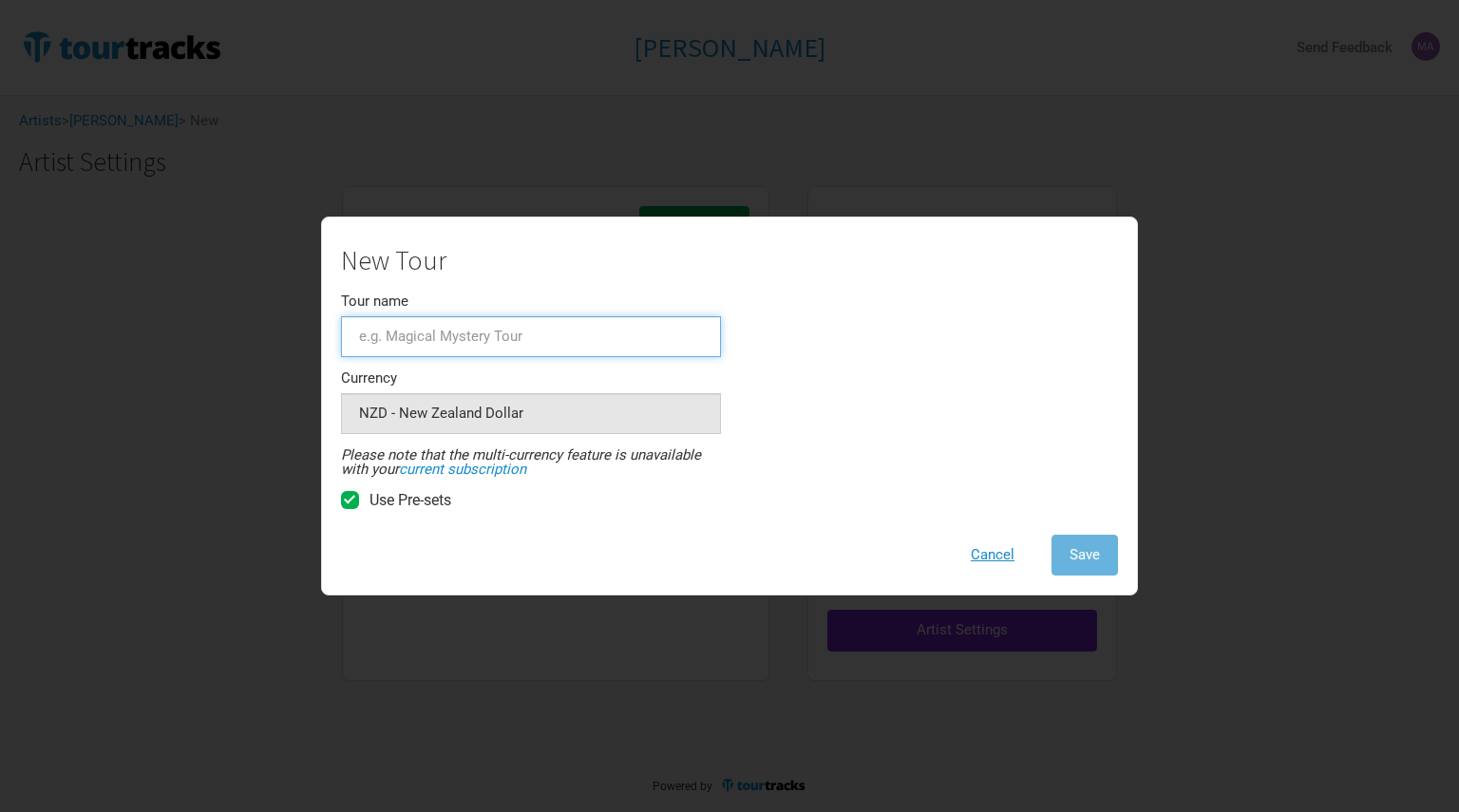
click at [428, 343] on input "Tour name" at bounding box center [531, 337] width 380 height 41
type input "[PERSON_NAME] [GEOGRAPHIC_DATA]/[GEOGRAPHIC_DATA] [GEOGRAPHIC_DATA]"
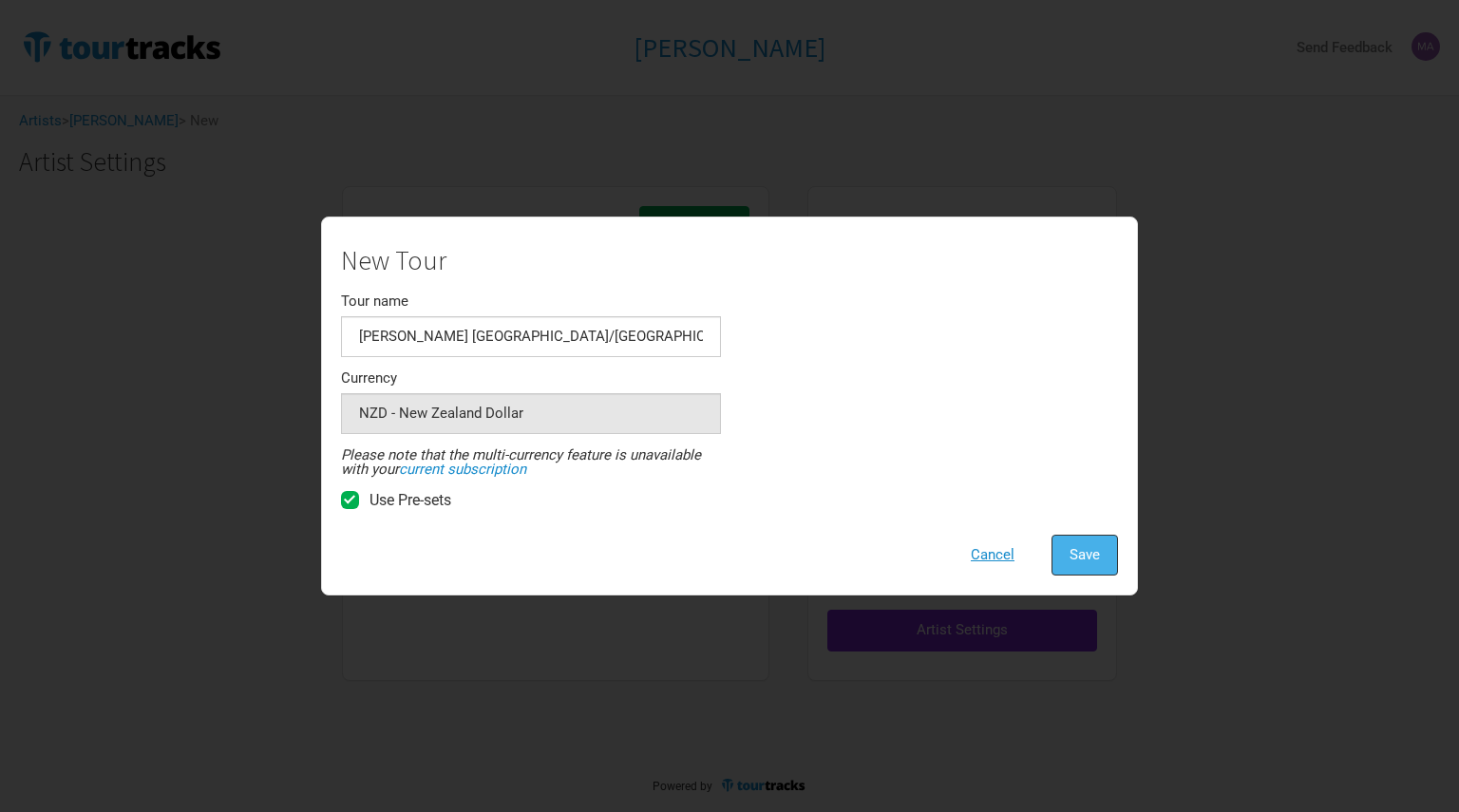
click at [1088, 556] on span "Save" at bounding box center [1084, 555] width 30 height 17
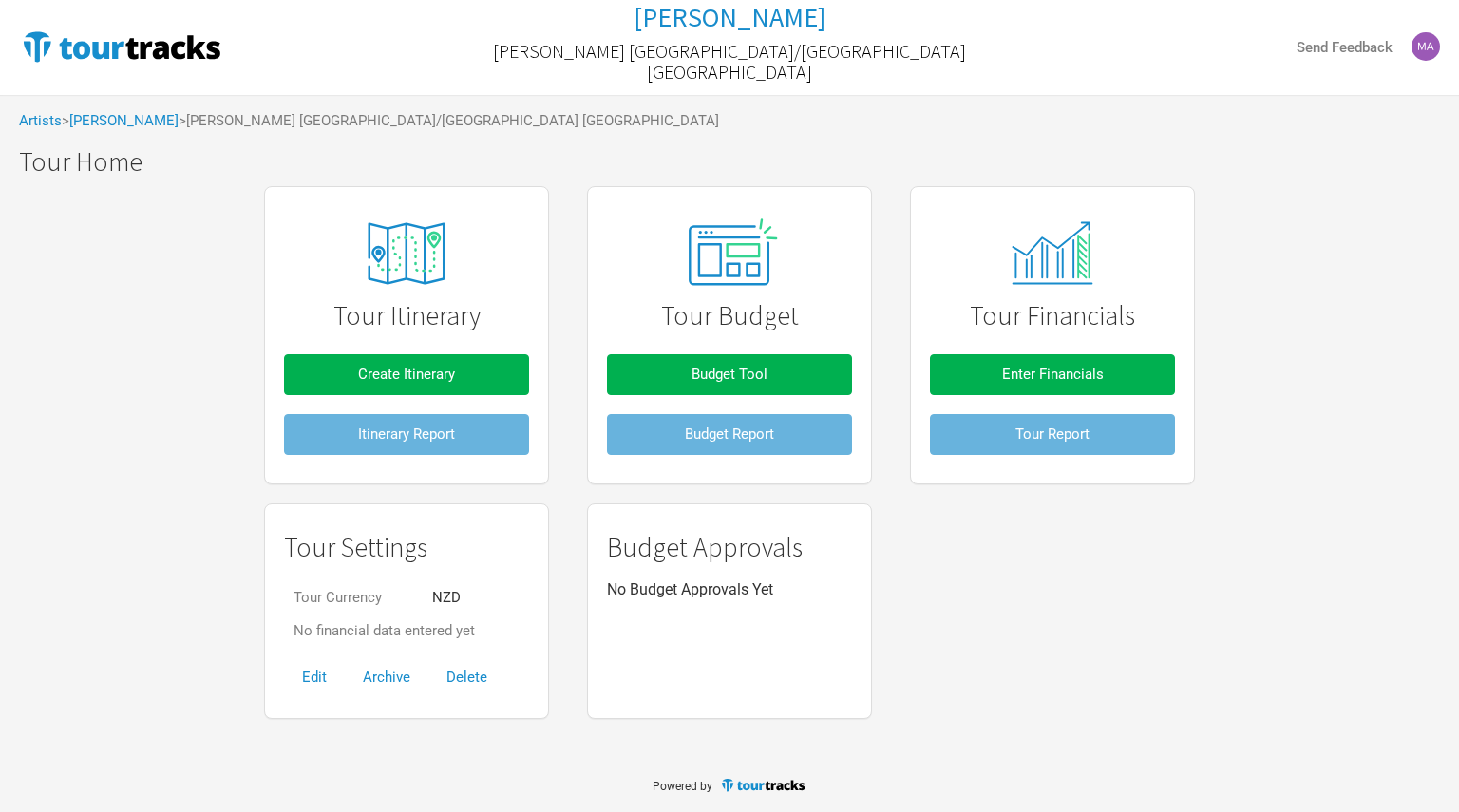
click at [1435, 42] on img at bounding box center [1426, 46] width 29 height 29
click at [700, 140] on div "Artists > [PERSON_NAME] > [PERSON_NAME] [GEOGRAPHIC_DATA]/[GEOGRAPHIC_DATA] [GE…" at bounding box center [729, 121] width 1459 height 52
